Goal: Navigation & Orientation: Understand site structure

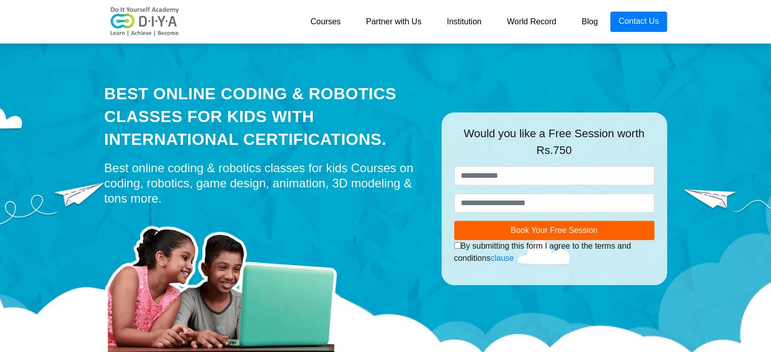
click at [335, 20] on link "Courses" at bounding box center [326, 22] width 56 height 20
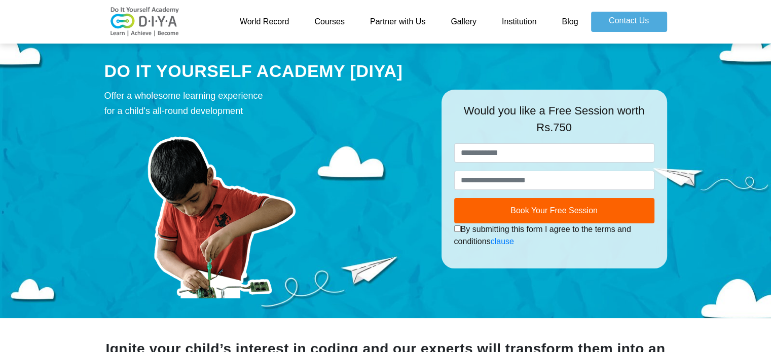
click at [507, 21] on link "Institution" at bounding box center [519, 22] width 60 height 20
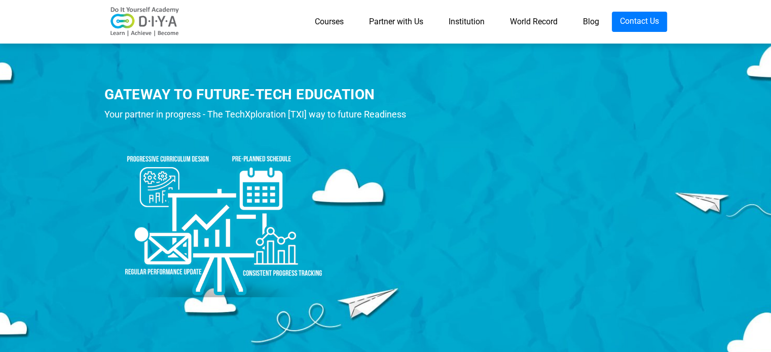
click at [465, 22] on link "Institution" at bounding box center [466, 22] width 61 height 20
click at [335, 20] on link "Courses" at bounding box center [329, 22] width 54 height 20
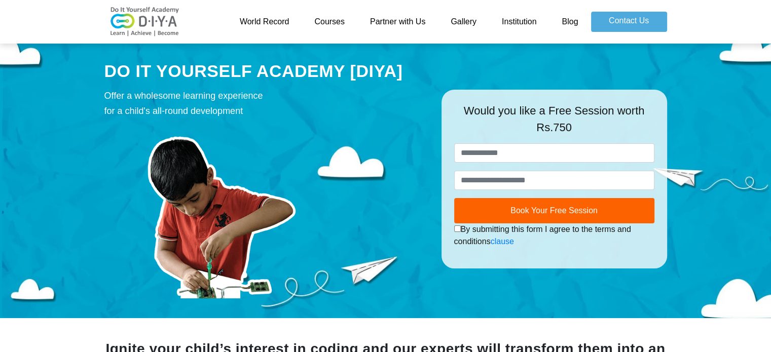
click at [572, 21] on link "Blog" at bounding box center [570, 22] width 42 height 20
